Goal: Navigation & Orientation: Find specific page/section

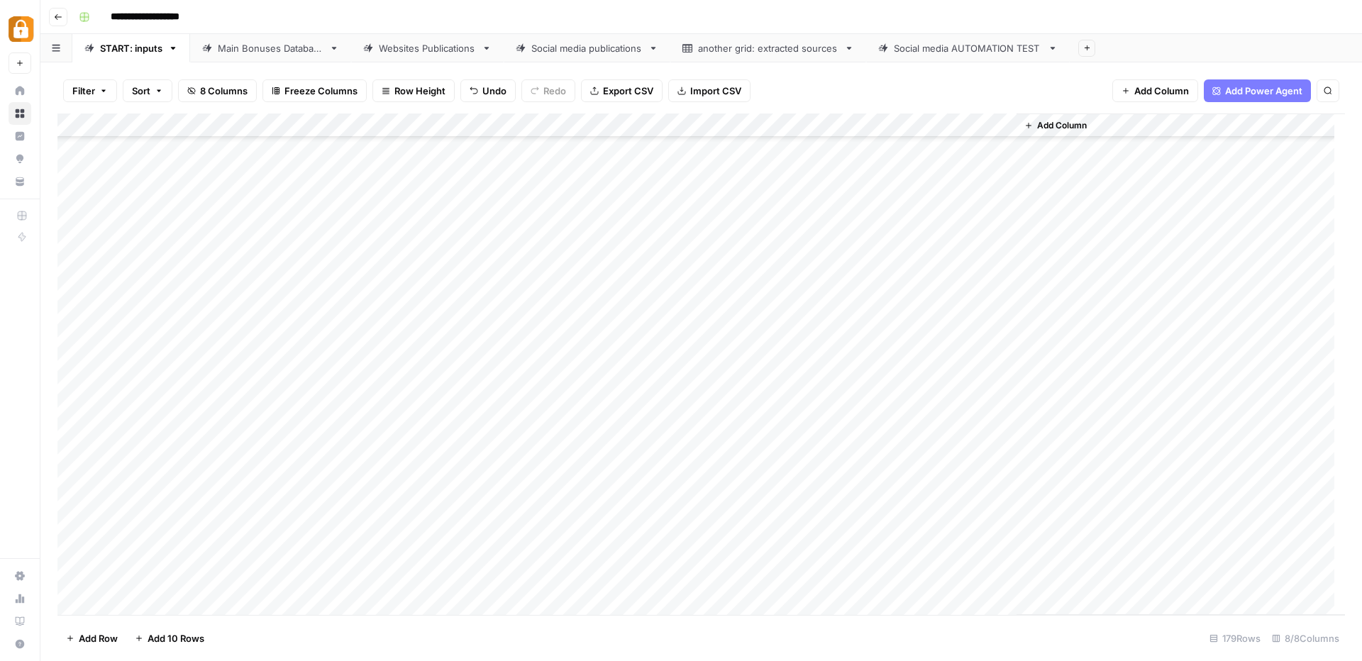
scroll to position [3863, 0]
click at [873, 530] on div "Add Column" at bounding box center [701, 365] width 1288 height 502
click at [272, 48] on div "Main Bonuses Database" at bounding box center [271, 48] width 106 height 14
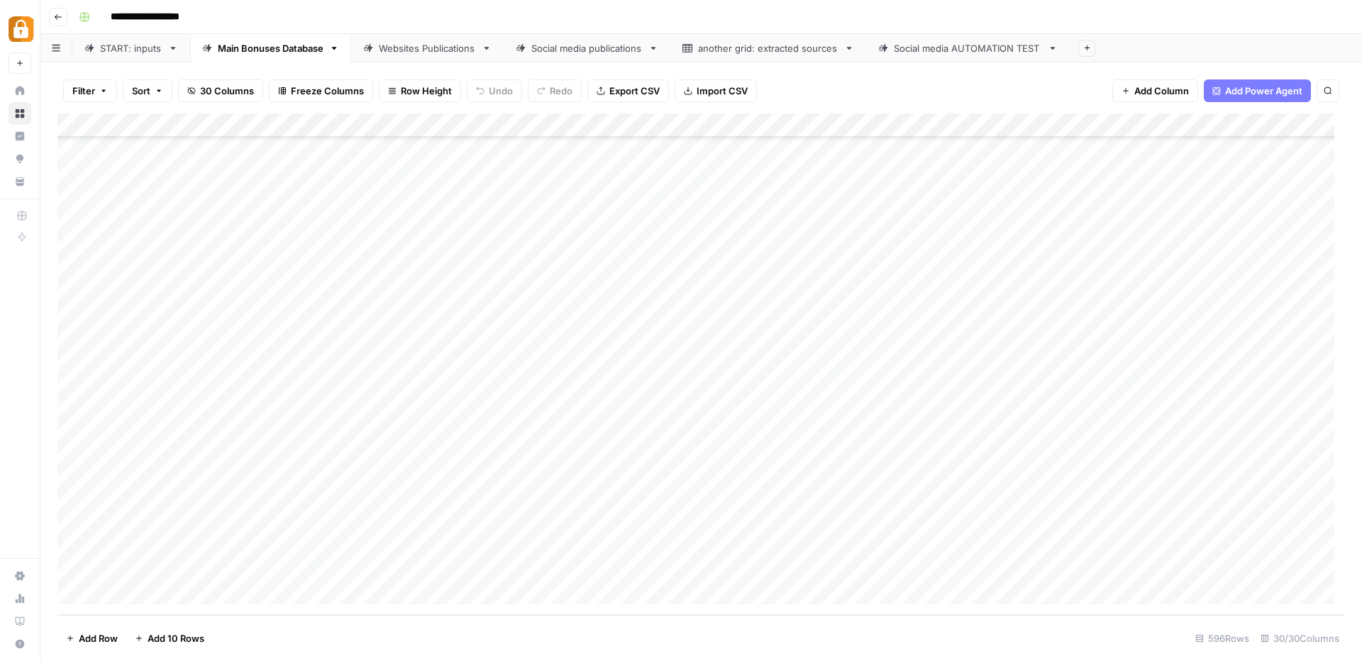
click at [428, 52] on div "Websites Publications" at bounding box center [427, 48] width 97 height 14
